Goal: Navigation & Orientation: Find specific page/section

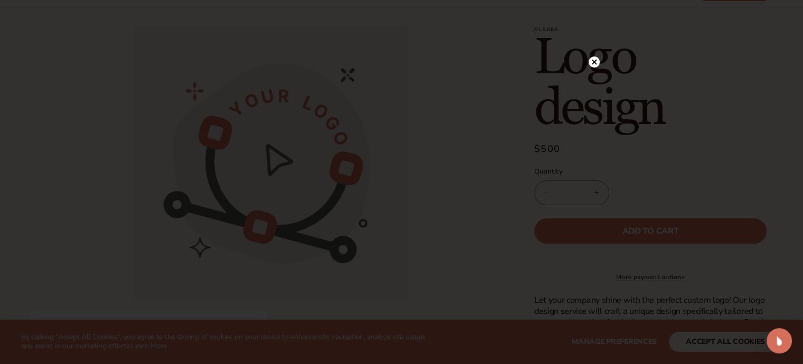
scroll to position [106, 0]
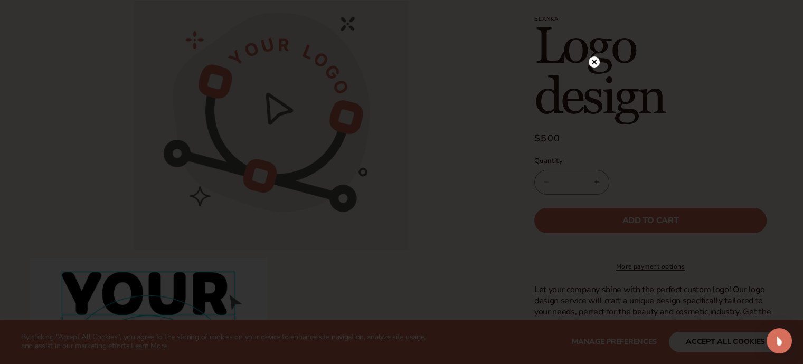
click at [593, 61] on icon at bounding box center [593, 61] width 5 height 5
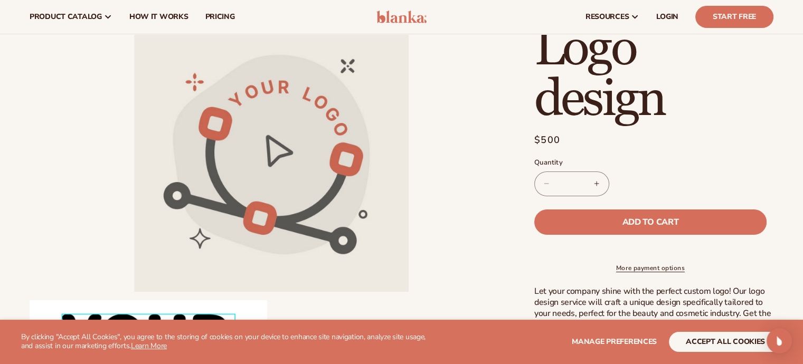
scroll to position [0, 0]
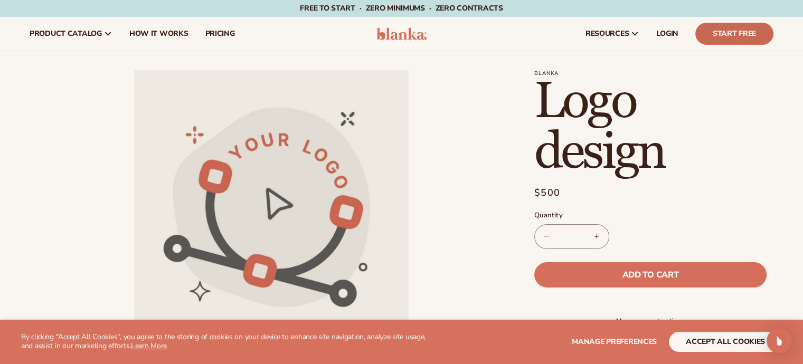
click at [731, 36] on link "Start Free" at bounding box center [734, 34] width 78 height 22
click at [671, 34] on span "LOGIN" at bounding box center [667, 34] width 22 height 8
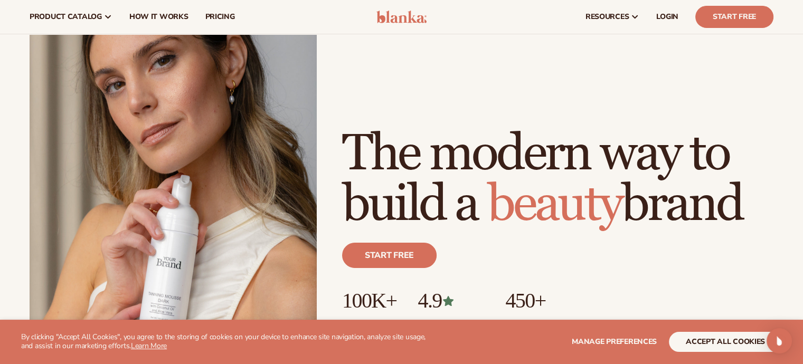
scroll to position [53, 0]
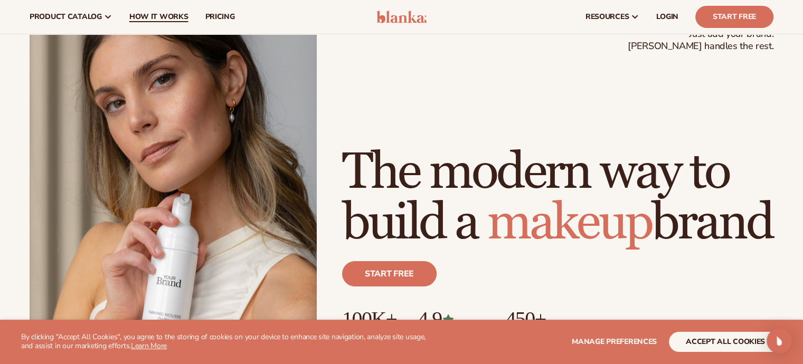
click at [146, 18] on span "How It Works" at bounding box center [158, 17] width 59 height 8
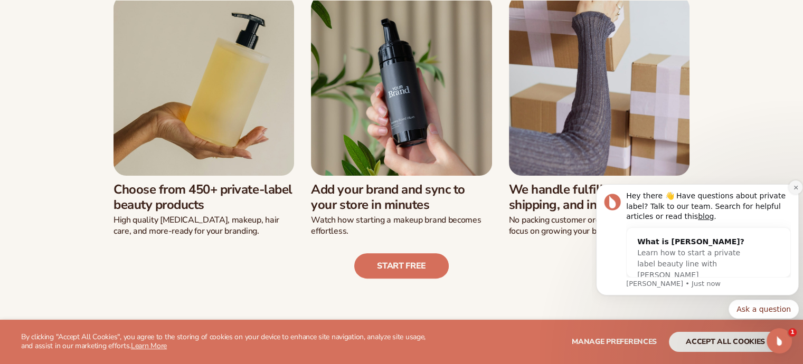
click at [793, 187] on icon "Dismiss notification" at bounding box center [796, 188] width 6 height 6
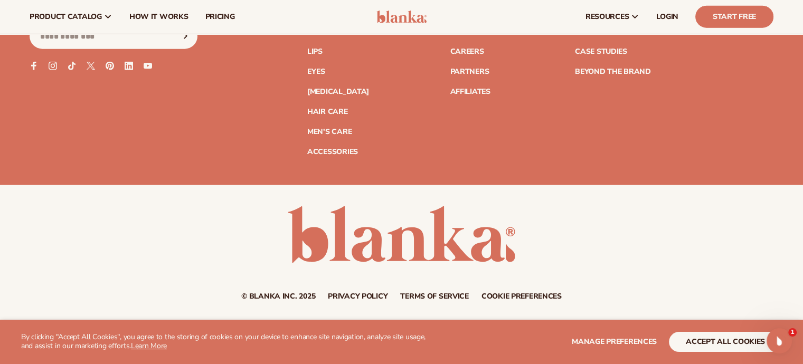
scroll to position [2428, 0]
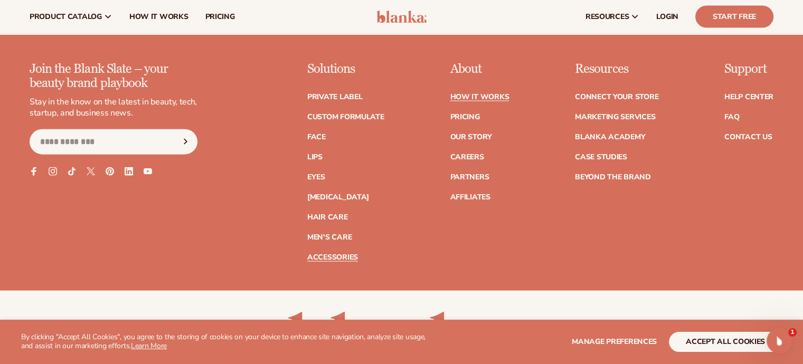
click at [324, 259] on link "Accessories" at bounding box center [332, 257] width 51 height 7
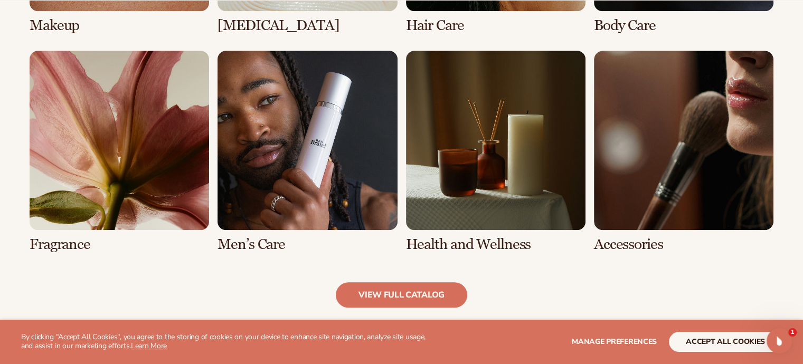
scroll to position [965, 0]
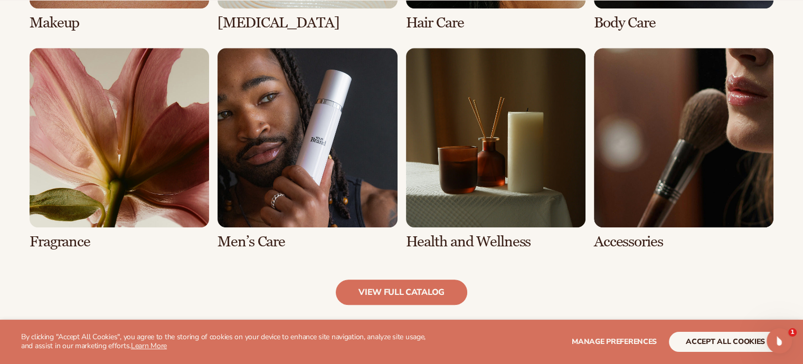
click at [449, 240] on link "7 / 8" at bounding box center [495, 149] width 179 height 202
click at [486, 182] on link "7 / 8" at bounding box center [495, 149] width 179 height 202
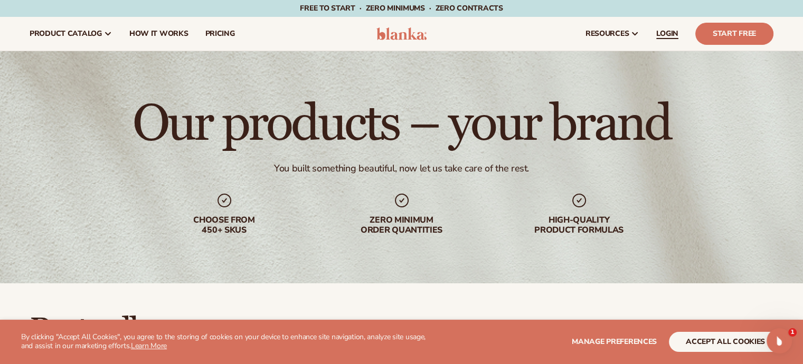
click at [665, 37] on span "LOGIN" at bounding box center [667, 34] width 22 height 8
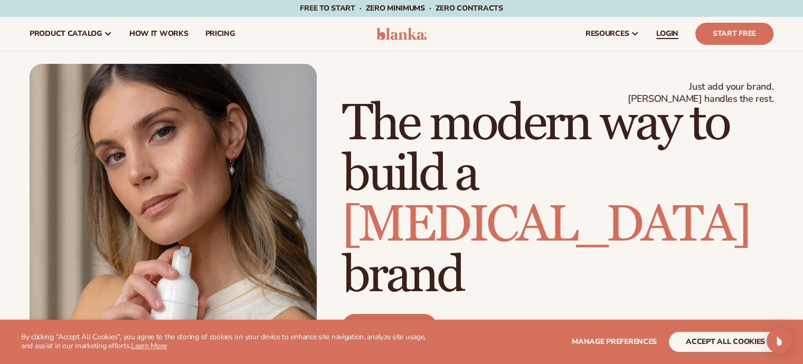
click at [659, 35] on span "LOGIN" at bounding box center [667, 34] width 22 height 8
click at [714, 33] on link "Start Free" at bounding box center [734, 34] width 78 height 22
